Goal: Task Accomplishment & Management: Complete application form

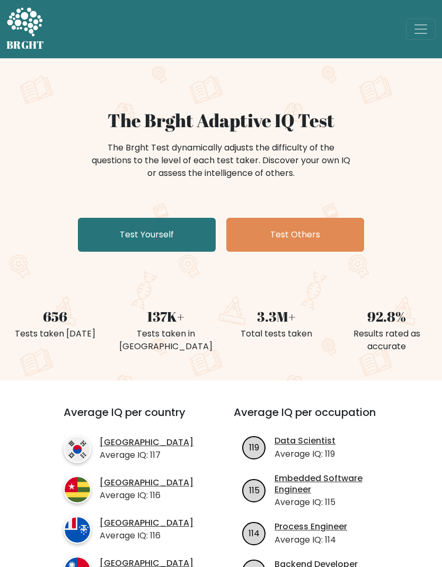
click at [117, 239] on link "Test Yourself" at bounding box center [147, 235] width 138 height 34
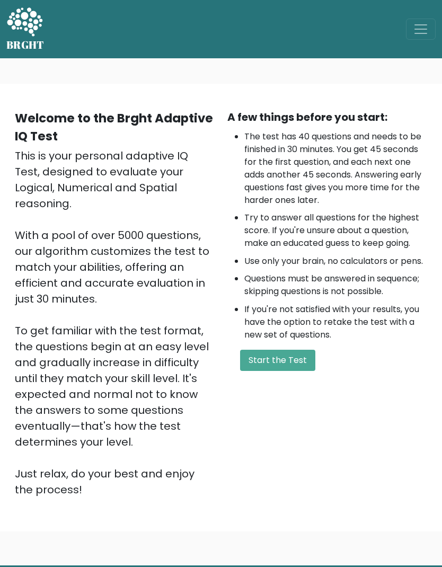
click at [306, 364] on button "Start the Test" at bounding box center [277, 360] width 75 height 21
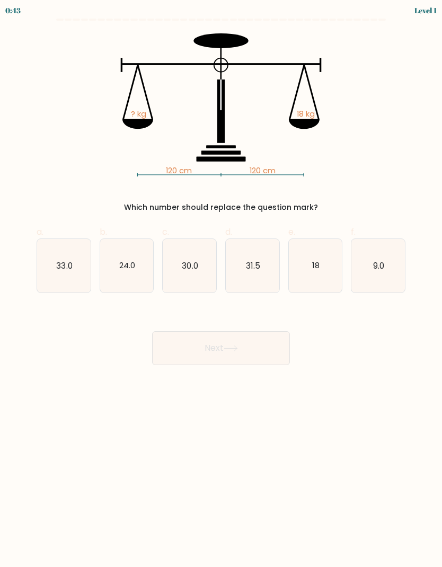
click at [120, 267] on text "24.0" at bounding box center [127, 265] width 16 height 11
click at [221, 284] on input "b. 24.0" at bounding box center [221, 287] width 1 height 7
radio input "true"
click at [263, 349] on button "Next" at bounding box center [221, 348] width 138 height 34
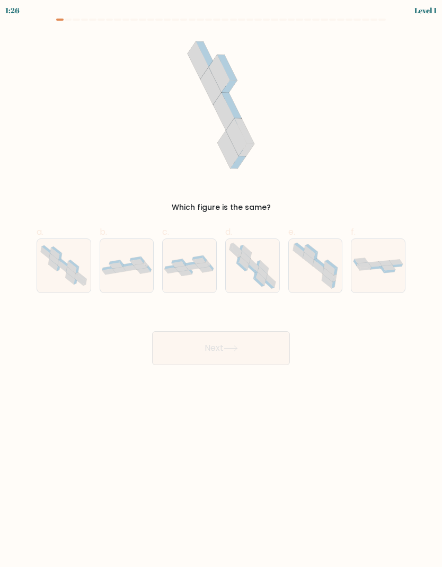
click at [129, 274] on icon at bounding box center [127, 266] width 54 height 18
click at [221, 284] on input "b." at bounding box center [221, 287] width 1 height 7
radio input "true"
click at [259, 347] on button "Next" at bounding box center [221, 348] width 138 height 34
click at [259, 348] on button "Next" at bounding box center [221, 348] width 138 height 34
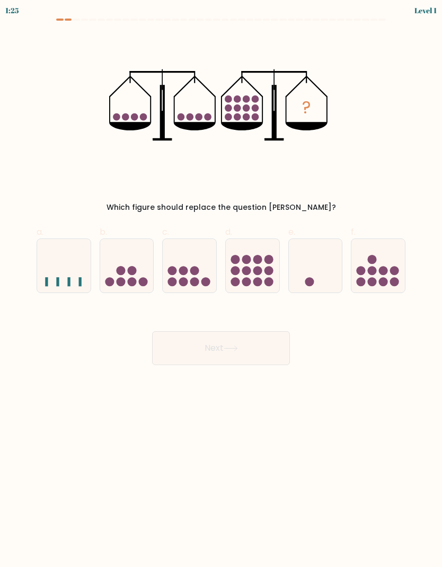
click at [121, 268] on circle at bounding box center [120, 270] width 9 height 9
click at [221, 284] on input "b." at bounding box center [221, 287] width 1 height 7
radio input "true"
click at [255, 351] on button "Next" at bounding box center [221, 348] width 138 height 34
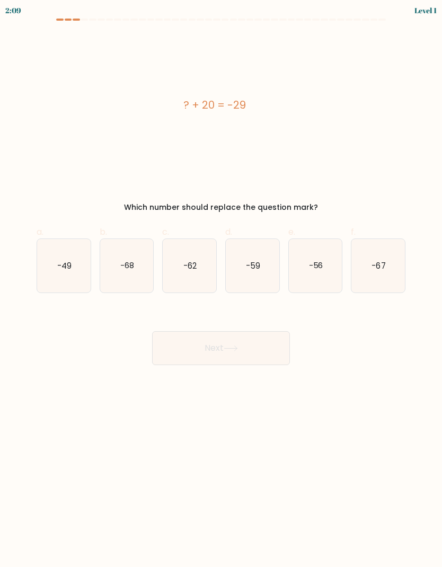
click at [257, 349] on button "Next" at bounding box center [221, 348] width 138 height 34
click at [124, 272] on icon "-68" at bounding box center [127, 266] width 54 height 54
click at [221, 284] on input "b. -68" at bounding box center [221, 287] width 1 height 7
radio input "true"
click at [251, 347] on button "Next" at bounding box center [221, 348] width 138 height 34
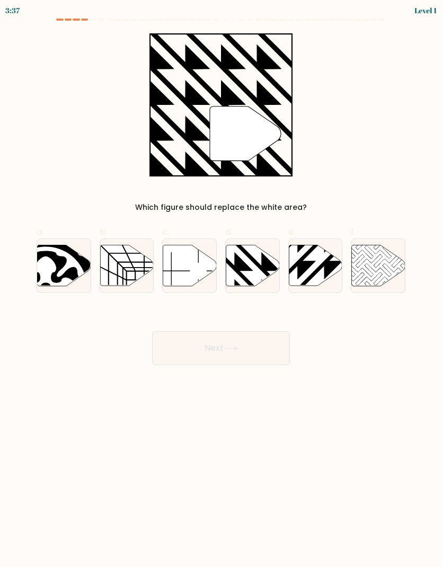
click at [124, 272] on icon at bounding box center [127, 265] width 54 height 41
click at [221, 284] on input "b." at bounding box center [221, 287] width 1 height 7
radio input "true"
click at [249, 345] on button "Next" at bounding box center [221, 348] width 138 height 34
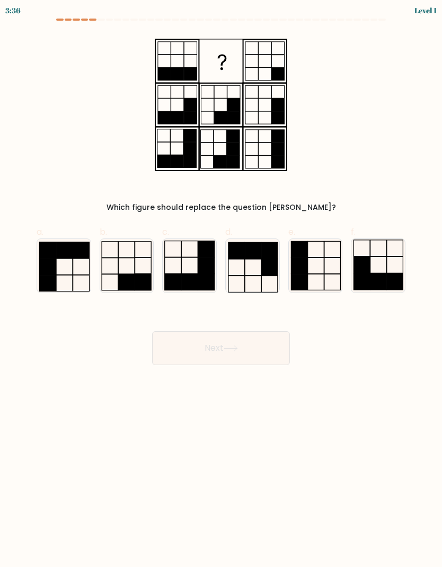
click at [131, 274] on rect at bounding box center [126, 266] width 16 height 16
click at [221, 284] on input "b." at bounding box center [221, 287] width 1 height 7
radio input "true"
click at [244, 348] on button "Next" at bounding box center [221, 348] width 138 height 34
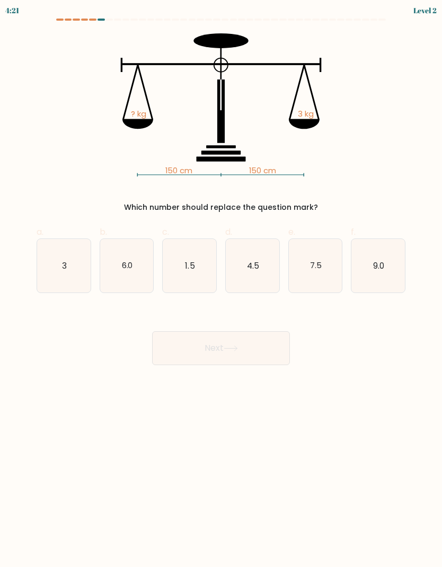
click at [119, 263] on icon "6.0" at bounding box center [127, 266] width 54 height 54
click at [221, 284] on input "b. 6.0" at bounding box center [221, 287] width 1 height 7
radio input "true"
click at [251, 350] on button "Next" at bounding box center [221, 348] width 138 height 34
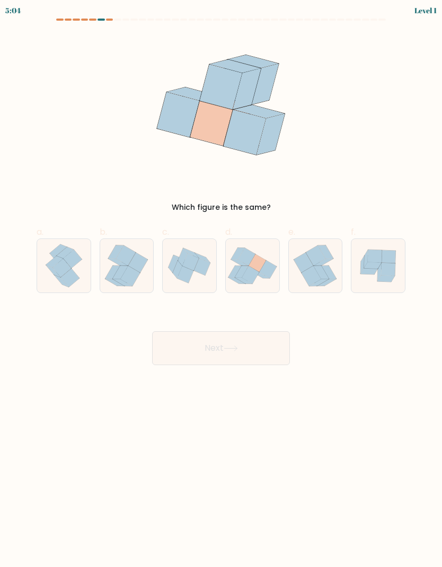
click at [121, 267] on icon at bounding box center [120, 272] width 15 height 13
click at [221, 284] on input "b." at bounding box center [221, 287] width 1 height 7
radio input "true"
click at [254, 348] on button "Next" at bounding box center [221, 348] width 138 height 34
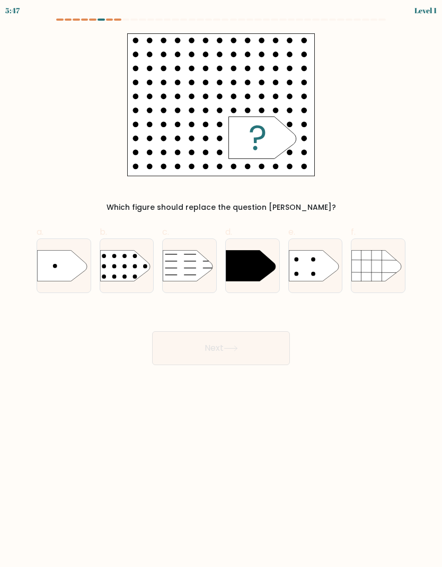
click at [127, 265] on rect at bounding box center [94, 241] width 139 height 105
click at [221, 284] on input "b." at bounding box center [221, 287] width 1 height 7
radio input "true"
click at [257, 349] on button "Next" at bounding box center [221, 348] width 138 height 34
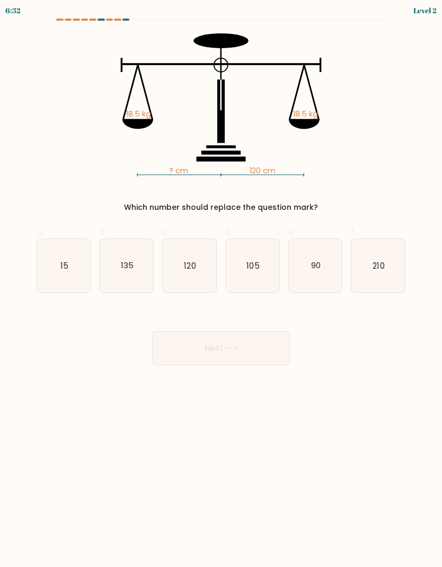
click at [128, 269] on text "135" at bounding box center [127, 265] width 13 height 11
click at [221, 284] on input "b. 135" at bounding box center [221, 287] width 1 height 7
radio input "true"
click at [256, 355] on button "Next" at bounding box center [221, 348] width 138 height 34
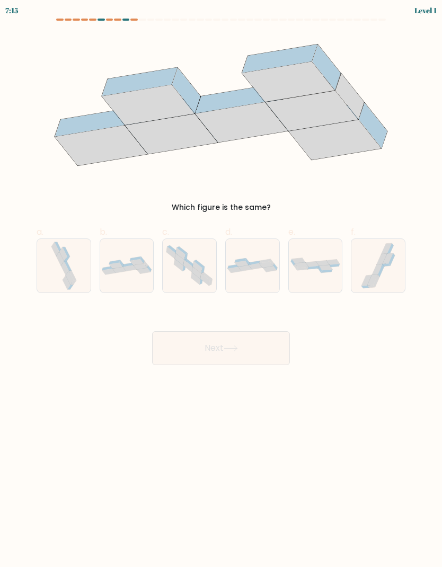
click at [126, 272] on icon at bounding box center [127, 266] width 54 height 18
click at [221, 284] on input "b." at bounding box center [221, 287] width 1 height 7
radio input "true"
click at [256, 351] on button "Next" at bounding box center [221, 348] width 138 height 34
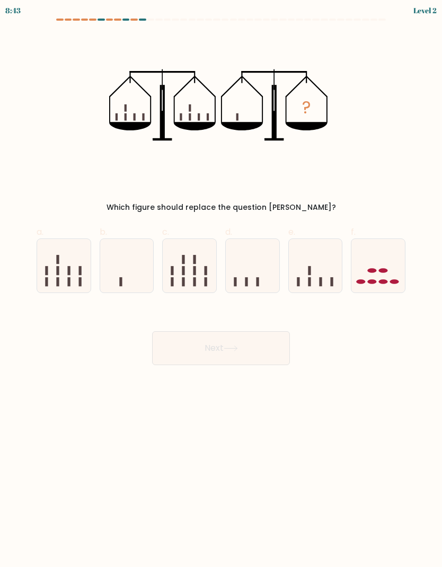
click at [123, 267] on icon at bounding box center [127, 266] width 54 height 44
click at [221, 284] on input "b." at bounding box center [221, 287] width 1 height 7
radio input "true"
click at [248, 349] on button "Next" at bounding box center [221, 348] width 138 height 34
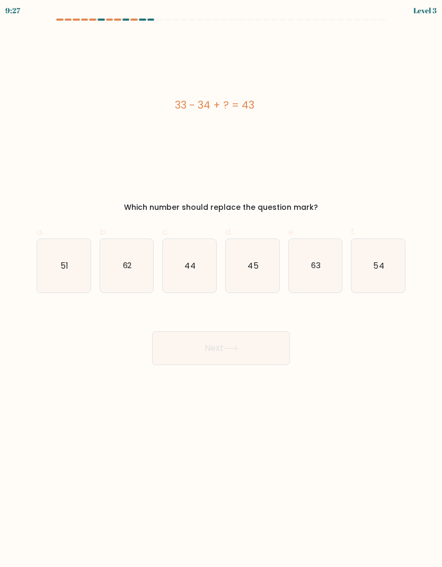
click at [125, 265] on text "62" at bounding box center [126, 265] width 9 height 11
click at [221, 284] on input "b. 62" at bounding box center [221, 287] width 1 height 7
radio input "true"
click at [248, 349] on button "Next" at bounding box center [221, 348] width 138 height 34
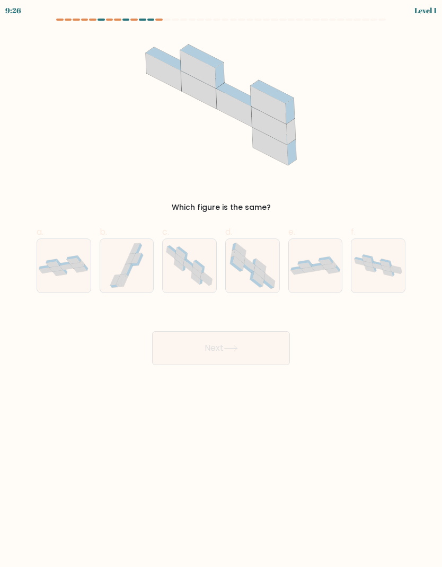
click at [114, 259] on icon at bounding box center [127, 266] width 40 height 54
click at [221, 284] on input "b." at bounding box center [221, 287] width 1 height 7
radio input "true"
click at [249, 346] on button "Next" at bounding box center [221, 348] width 138 height 34
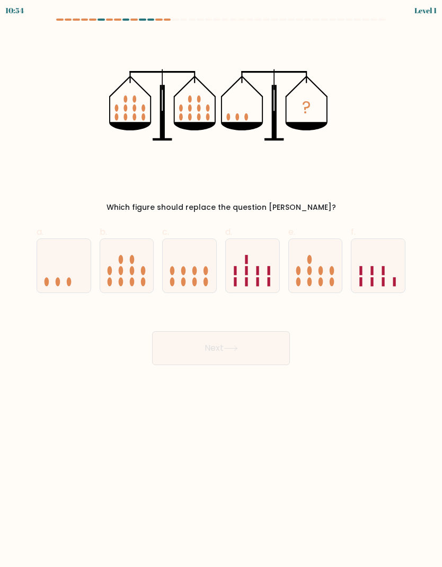
click at [124, 274] on icon at bounding box center [127, 266] width 54 height 44
click at [221, 284] on input "b." at bounding box center [221, 287] width 1 height 7
radio input "true"
click at [250, 346] on button "Next" at bounding box center [221, 348] width 138 height 34
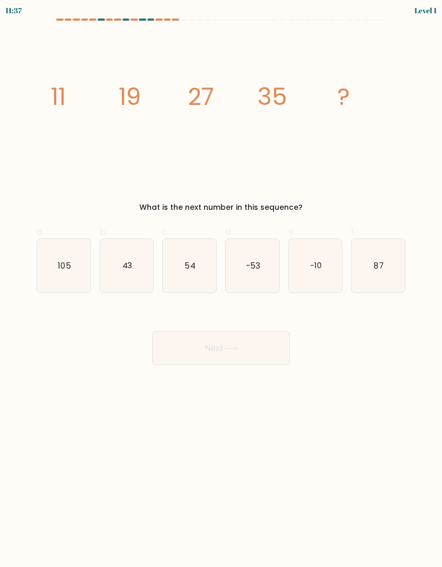
click at [122, 269] on icon "43" at bounding box center [127, 266] width 54 height 54
click at [221, 284] on input "b. 43" at bounding box center [221, 287] width 1 height 7
radio input "true"
click at [252, 347] on button "Next" at bounding box center [221, 348] width 138 height 34
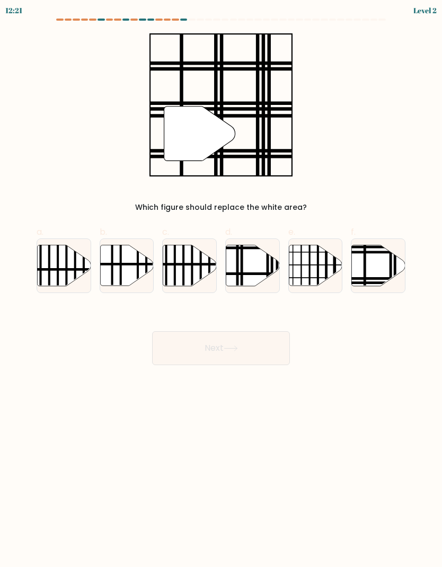
click at [121, 267] on line at bounding box center [121, 288] width 0 height 108
click at [221, 284] on input "b." at bounding box center [221, 287] width 1 height 7
radio input "true"
click at [252, 349] on button "Next" at bounding box center [221, 348] width 138 height 34
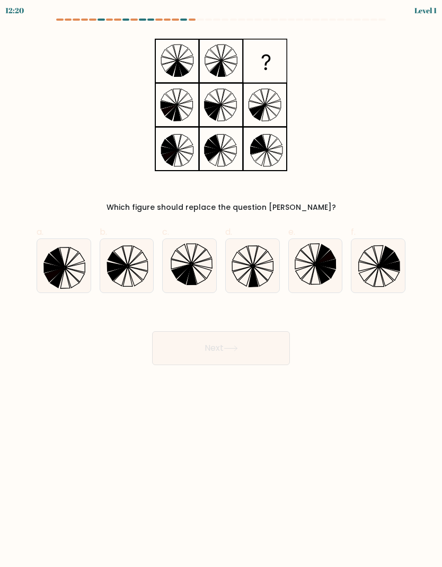
click at [120, 269] on icon at bounding box center [118, 274] width 20 height 14
click at [221, 284] on input "b." at bounding box center [221, 287] width 1 height 7
radio input "true"
click at [245, 355] on button "Next" at bounding box center [221, 348] width 138 height 34
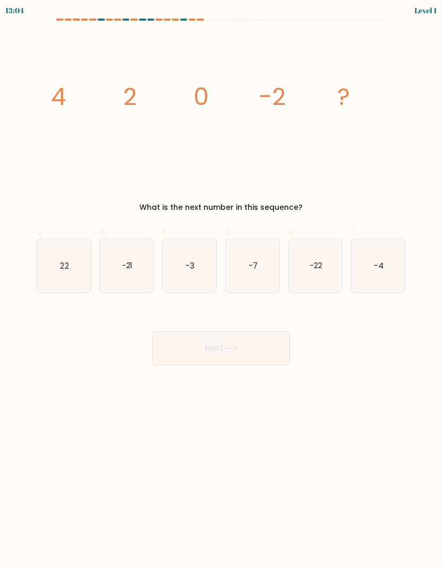
click at [117, 271] on icon "-21" at bounding box center [127, 266] width 54 height 54
click at [221, 284] on input "b. -21" at bounding box center [221, 287] width 1 height 7
radio input "true"
click at [249, 352] on button "Next" at bounding box center [221, 348] width 138 height 34
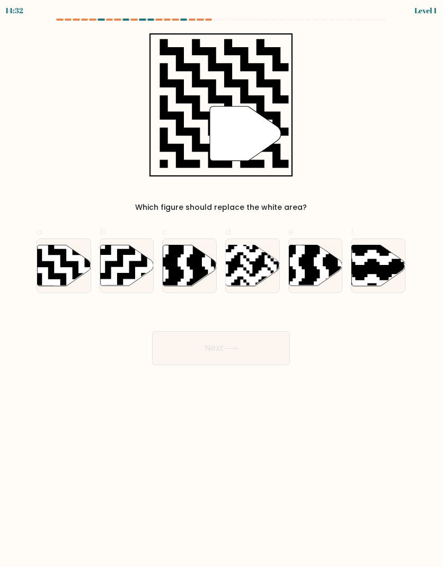
click at [114, 267] on icon at bounding box center [111, 243] width 97 height 97
click at [221, 284] on input "b." at bounding box center [221, 287] width 1 height 7
radio input "true"
click at [247, 355] on button "Next" at bounding box center [221, 348] width 138 height 34
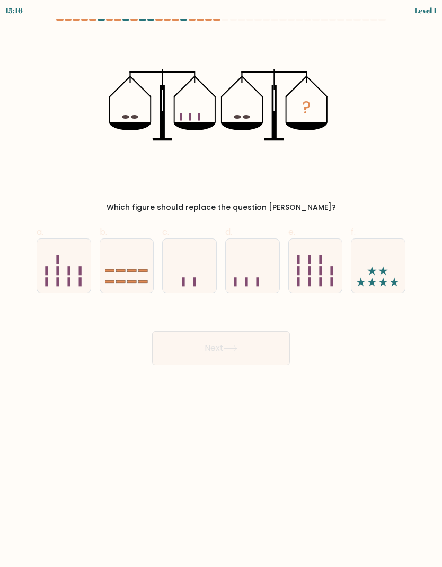
click at [104, 262] on icon at bounding box center [127, 266] width 54 height 44
click at [221, 284] on input "b." at bounding box center [221, 287] width 1 height 7
radio input "true"
click at [246, 354] on button "Next" at bounding box center [221, 348] width 138 height 34
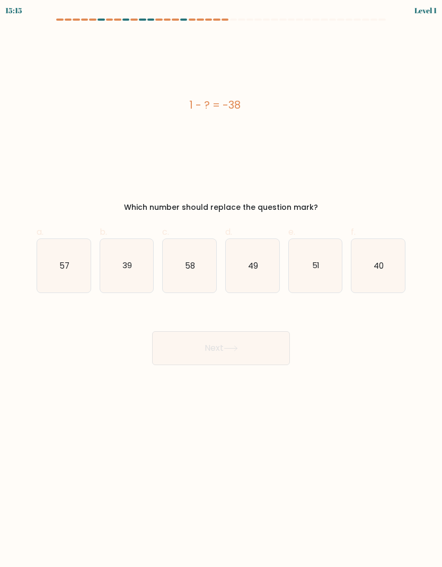
click at [103, 263] on icon "39" at bounding box center [127, 266] width 54 height 54
click at [221, 284] on input "b. 39" at bounding box center [221, 287] width 1 height 7
radio input "true"
click at [248, 355] on button "Next" at bounding box center [221, 348] width 138 height 34
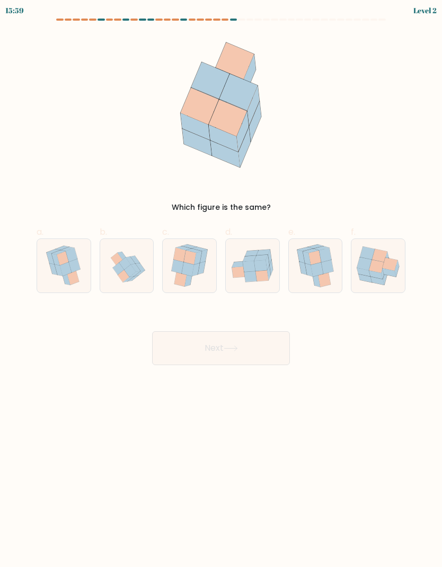
click at [119, 268] on icon at bounding box center [118, 269] width 12 height 12
click at [221, 284] on input "b." at bounding box center [221, 287] width 1 height 7
radio input "true"
click at [247, 356] on button "Next" at bounding box center [221, 348] width 138 height 34
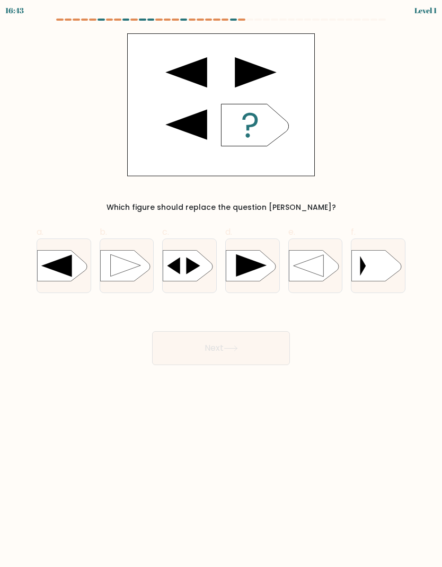
click at [118, 269] on icon at bounding box center [125, 265] width 30 height 22
click at [221, 284] on input "b." at bounding box center [221, 287] width 1 height 7
radio input "true"
click at [248, 353] on button "Next" at bounding box center [221, 348] width 138 height 34
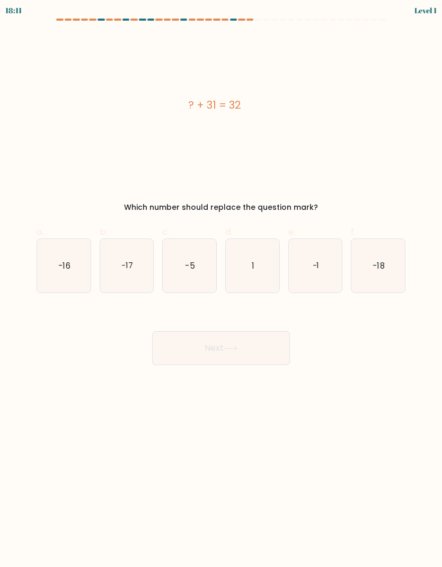
click at [105, 249] on icon "-17" at bounding box center [127, 266] width 54 height 54
click at [221, 284] on input "b. -17" at bounding box center [221, 287] width 1 height 7
radio input "true"
click at [241, 351] on button "Next" at bounding box center [221, 348] width 138 height 34
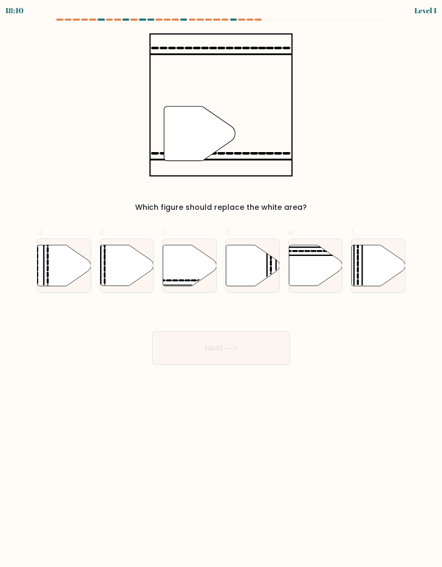
click at [117, 275] on icon at bounding box center [127, 265] width 54 height 41
click at [221, 284] on input "b." at bounding box center [221, 287] width 1 height 7
radio input "true"
click at [249, 352] on button "Next" at bounding box center [221, 348] width 138 height 34
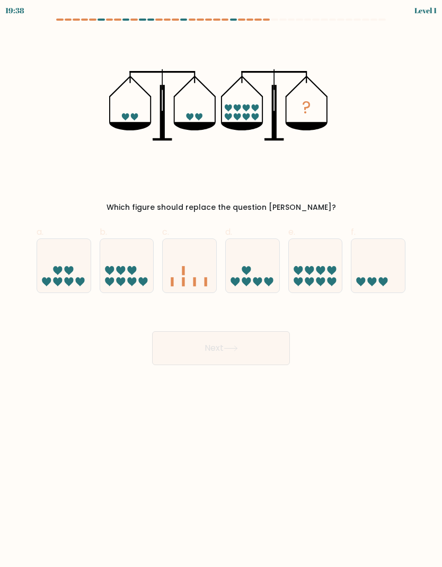
click at [110, 261] on icon at bounding box center [127, 266] width 54 height 44
click at [221, 284] on input "b." at bounding box center [221, 287] width 1 height 7
radio input "true"
click at [251, 350] on button "Next" at bounding box center [221, 348] width 138 height 34
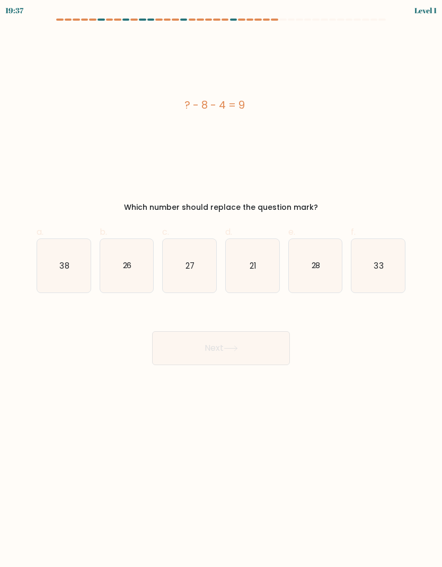
click at [114, 267] on icon "26" at bounding box center [127, 266] width 54 height 54
click at [221, 284] on input "b. 26" at bounding box center [221, 287] width 1 height 7
radio input "true"
click at [251, 353] on button "Next" at bounding box center [221, 348] width 138 height 34
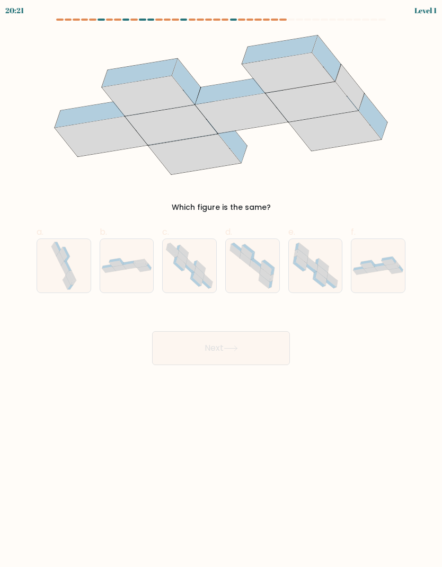
click at [110, 270] on icon at bounding box center [109, 270] width 14 height 6
click at [221, 284] on input "b." at bounding box center [221, 287] width 1 height 7
radio input "true"
click at [253, 348] on button "Next" at bounding box center [221, 348] width 138 height 34
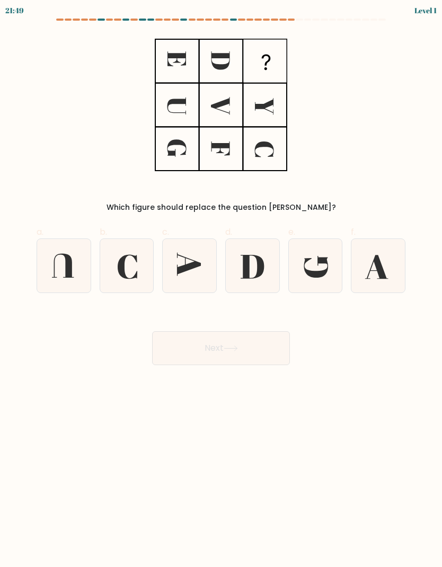
click at [113, 270] on icon at bounding box center [127, 266] width 54 height 54
click at [221, 284] on input "b." at bounding box center [221, 287] width 1 height 7
radio input "true"
click at [257, 348] on button "Next" at bounding box center [221, 348] width 138 height 34
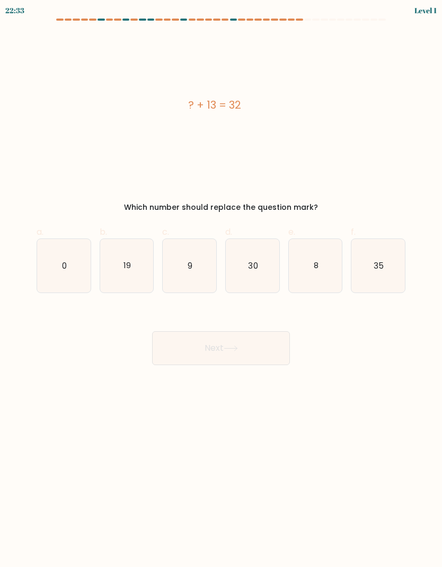
click at [112, 267] on icon "19" at bounding box center [127, 266] width 54 height 54
click at [221, 284] on input "b. 19" at bounding box center [221, 287] width 1 height 7
radio input "true"
click at [254, 345] on button "Next" at bounding box center [221, 348] width 138 height 34
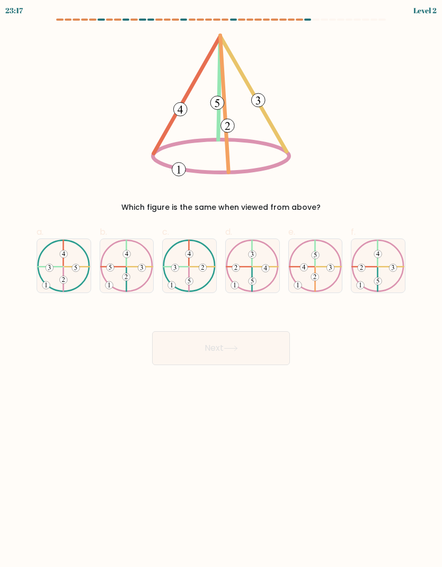
click at [112, 268] on 613 at bounding box center [111, 267] width 8 height 8
click at [221, 284] on input "b." at bounding box center [221, 287] width 1 height 7
radio input "true"
click at [259, 337] on button "Next" at bounding box center [221, 348] width 138 height 34
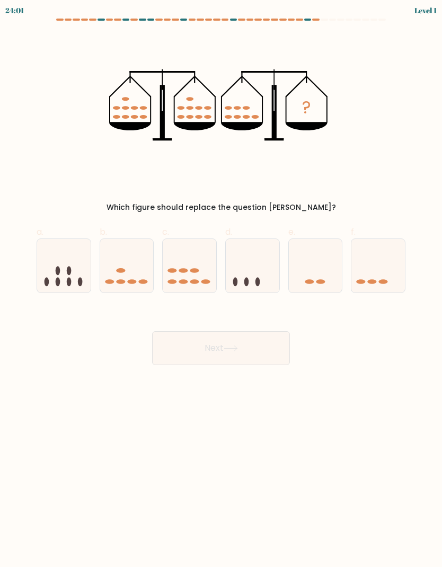
click at [113, 270] on icon at bounding box center [127, 266] width 54 height 44
click at [221, 284] on input "b." at bounding box center [221, 287] width 1 height 7
radio input "true"
click at [260, 343] on button "Next" at bounding box center [221, 348] width 138 height 34
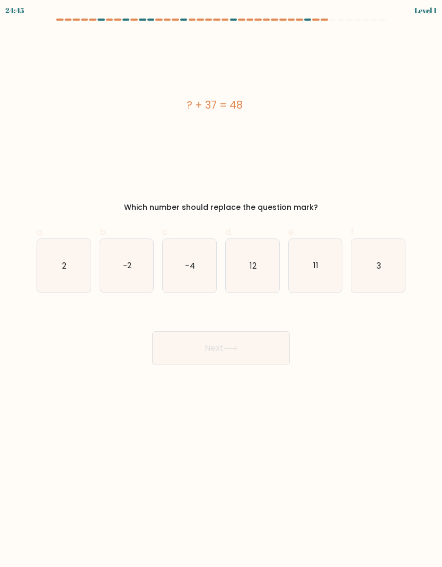
click at [112, 267] on icon "-2" at bounding box center [127, 266] width 54 height 54
click at [221, 284] on input "b. -2" at bounding box center [221, 287] width 1 height 7
radio input "true"
click at [258, 345] on button "Next" at bounding box center [221, 348] width 138 height 34
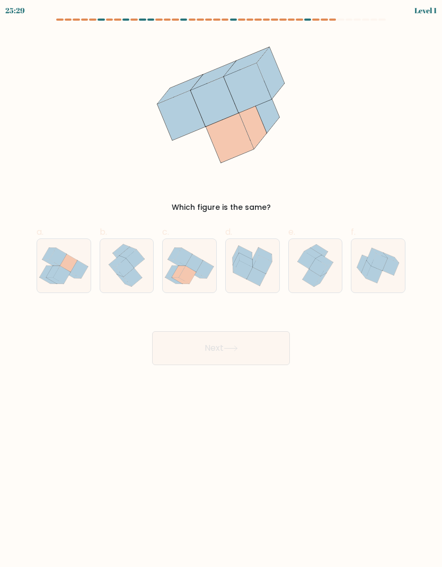
click at [117, 274] on icon at bounding box center [116, 271] width 14 height 12
click at [221, 284] on input "b." at bounding box center [221, 287] width 1 height 7
radio input "true"
click at [259, 348] on button "Next" at bounding box center [221, 348] width 138 height 34
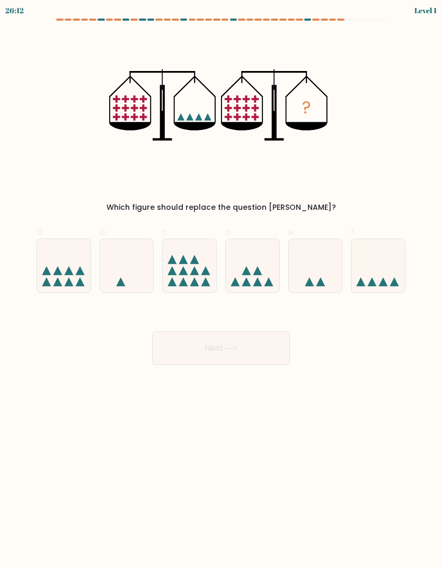
click at [118, 262] on icon at bounding box center [127, 266] width 54 height 44
click at [221, 284] on input "b." at bounding box center [221, 287] width 1 height 7
radio input "true"
click at [262, 348] on button "Next" at bounding box center [221, 348] width 138 height 34
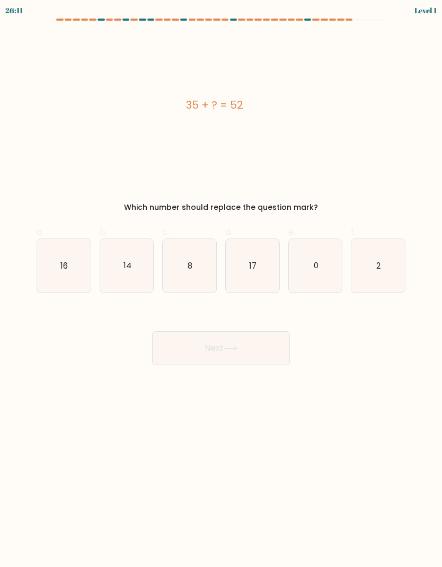
click at [117, 264] on icon "14" at bounding box center [127, 266] width 54 height 54
click at [221, 284] on input "b. 14" at bounding box center [221, 287] width 1 height 7
radio input "true"
click at [262, 346] on button "Next" at bounding box center [221, 348] width 138 height 34
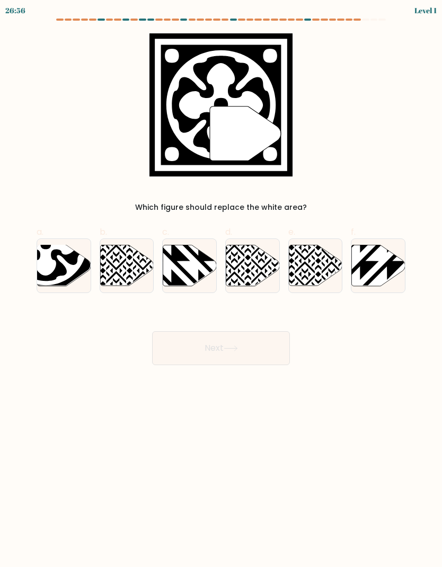
click at [121, 268] on icon at bounding box center [127, 265] width 54 height 41
click at [221, 284] on input "b." at bounding box center [221, 287] width 1 height 7
radio input "true"
click at [260, 346] on button "Next" at bounding box center [221, 348] width 138 height 34
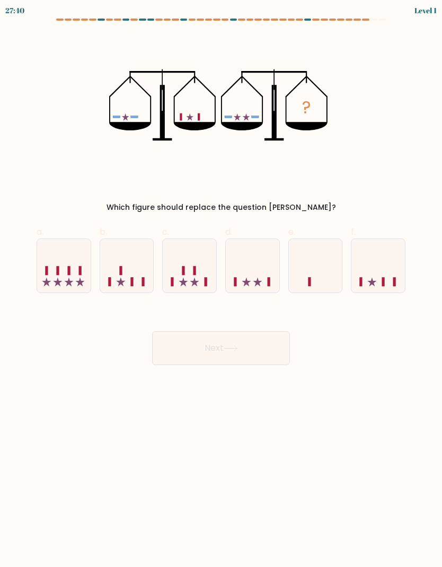
click at [119, 269] on icon at bounding box center [127, 266] width 54 height 44
click at [221, 284] on input "b." at bounding box center [221, 287] width 1 height 7
radio input "true"
click at [261, 346] on button "Next" at bounding box center [221, 348] width 138 height 34
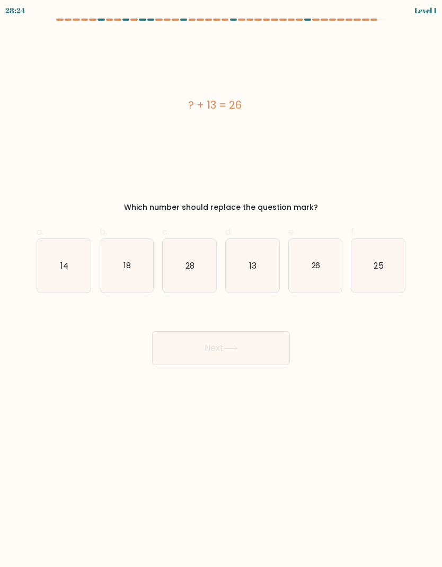
click at [108, 267] on icon "18" at bounding box center [127, 266] width 54 height 54
click at [221, 284] on input "b. 18" at bounding box center [221, 287] width 1 height 7
radio input "true"
click at [261, 348] on button "Next" at bounding box center [221, 348] width 138 height 34
